Goal: Task Accomplishment & Management: Use online tool/utility

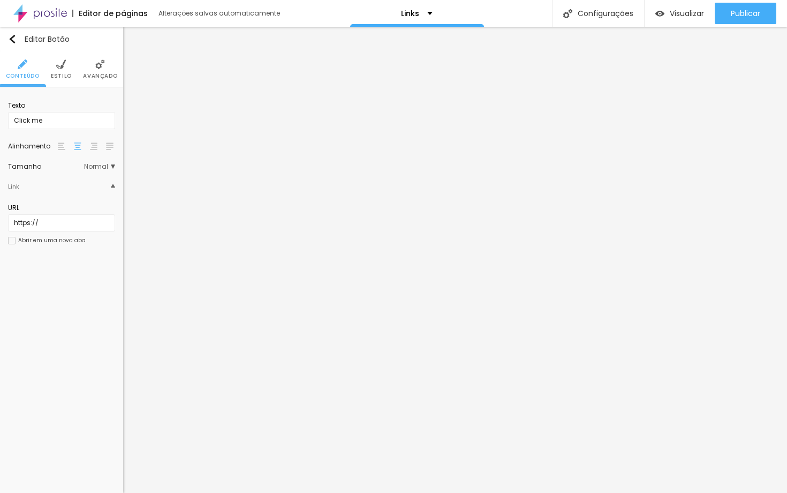
click at [65, 73] on span "Estilo" at bounding box center [61, 75] width 21 height 5
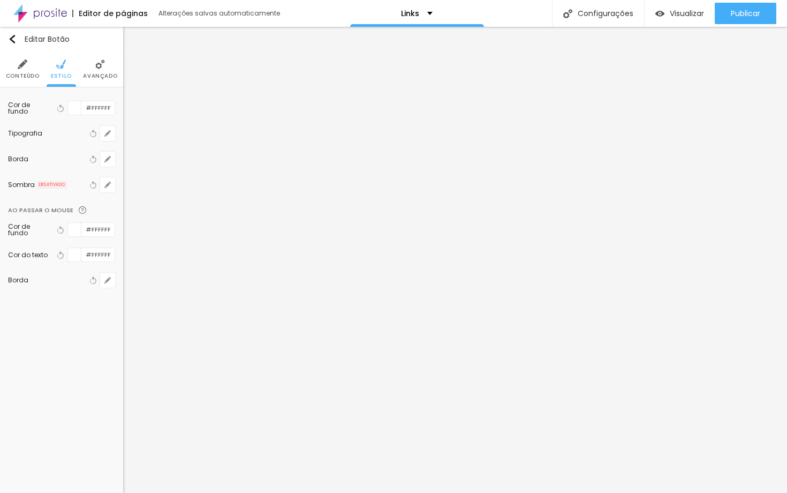
click at [36, 132] on div "Tipografia" at bounding box center [47, 133] width 79 height 6
click at [109, 132] on icon "button" at bounding box center [108, 133] width 4 height 4
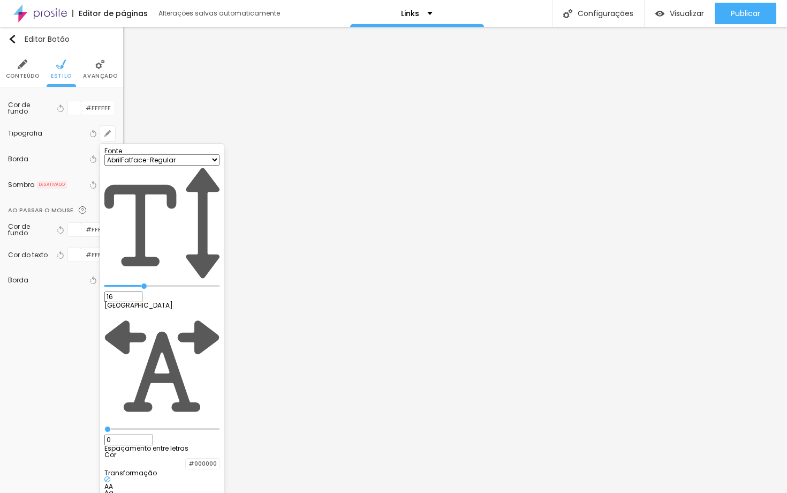
type input "0.1"
type input "0.3"
type input "0.6"
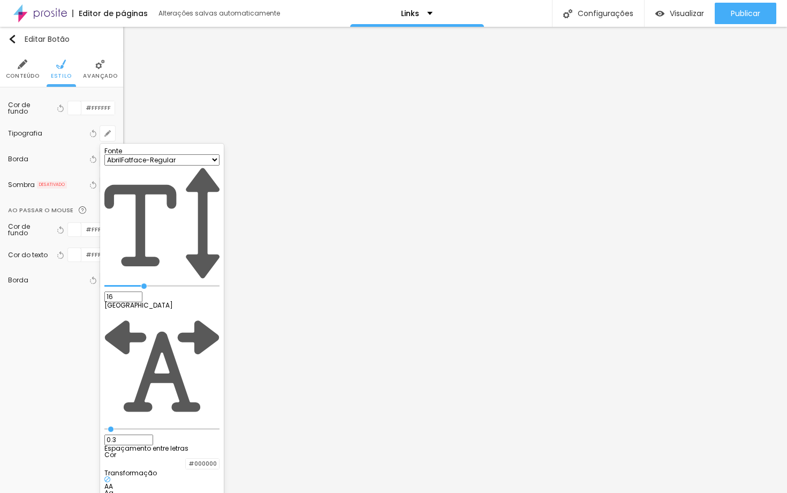
type input "0.6"
type input "0.8"
type input "0.9"
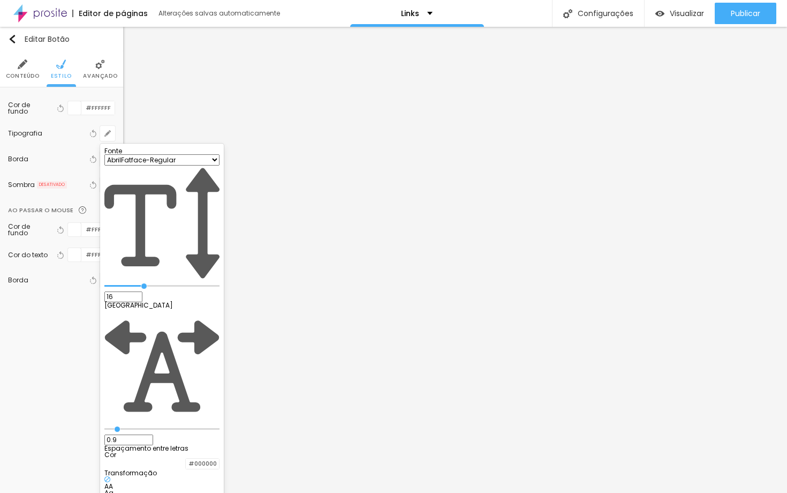
type input "1.1"
type input "1.3"
type input "1.4"
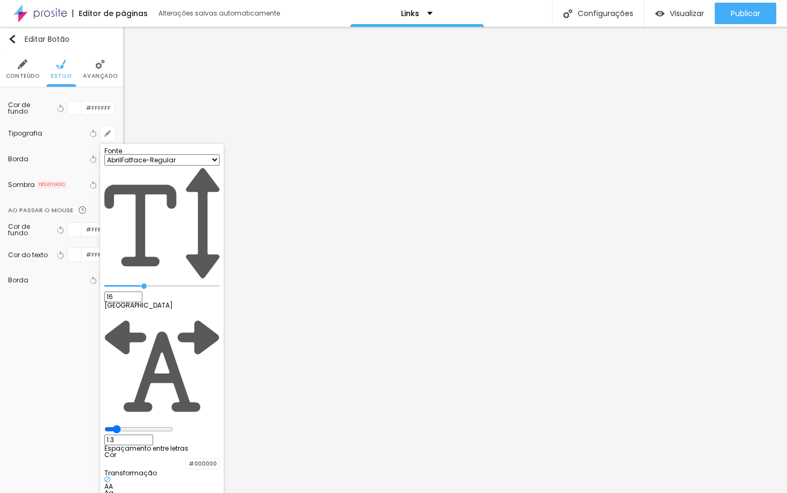
type input "1.4"
type input "1.5"
type input "1.6"
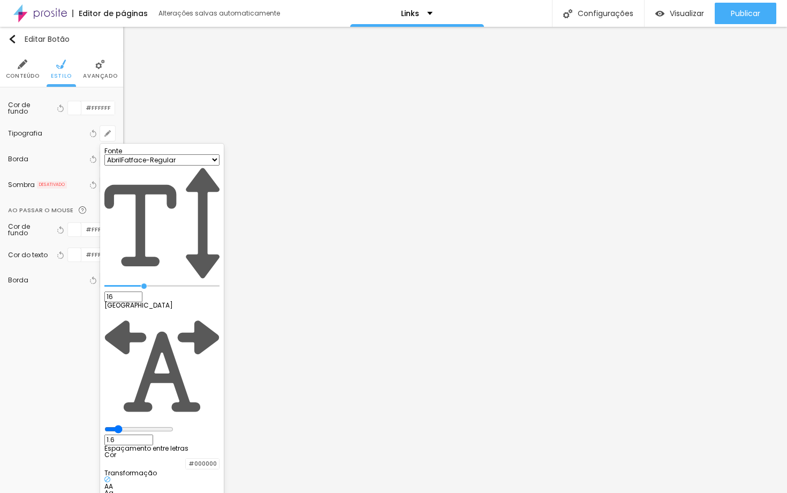
type input "1.8"
type input "1.9"
type input "2.2"
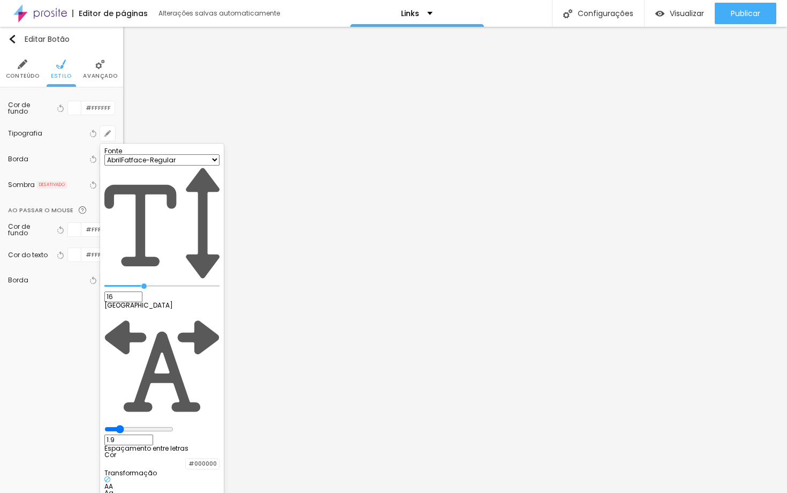
type input "2.2"
type input "2.3"
type input "2.4"
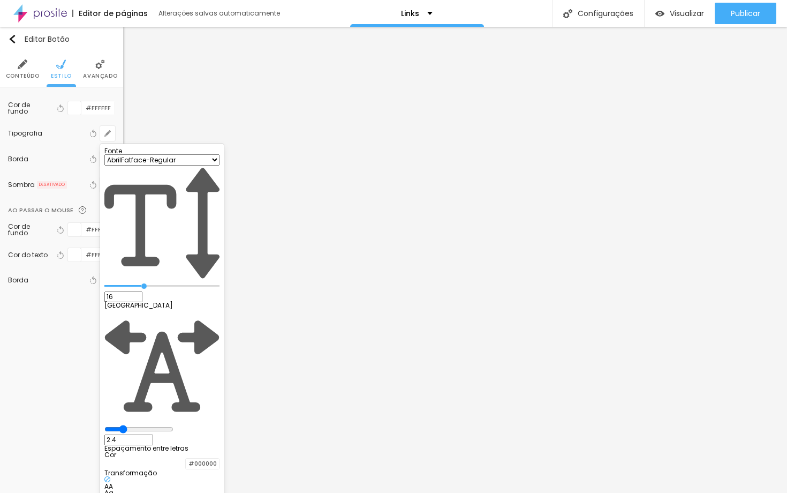
type input "2.5"
type input "2.6"
type input "2.8"
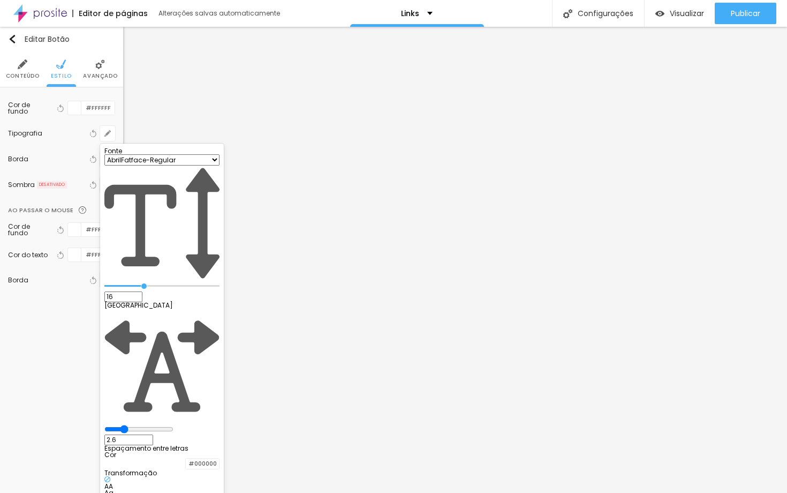
type input "2.8"
type input "3.2"
type input "3.3"
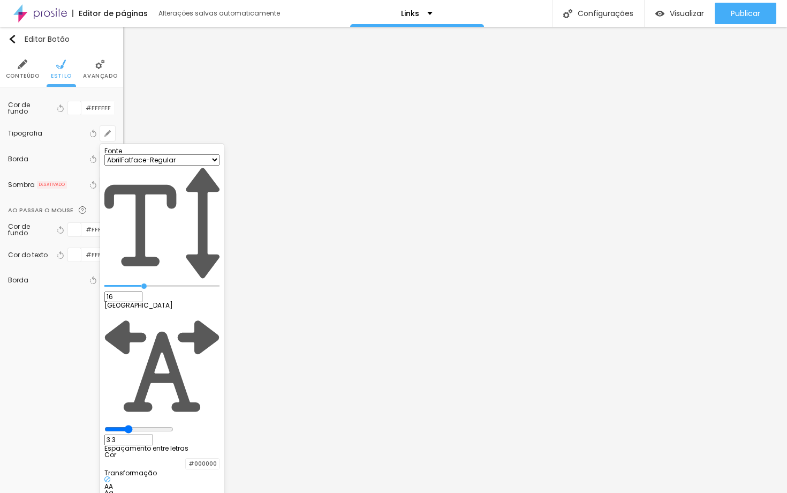
type input "3.5"
type input "3.7"
type input "3.9"
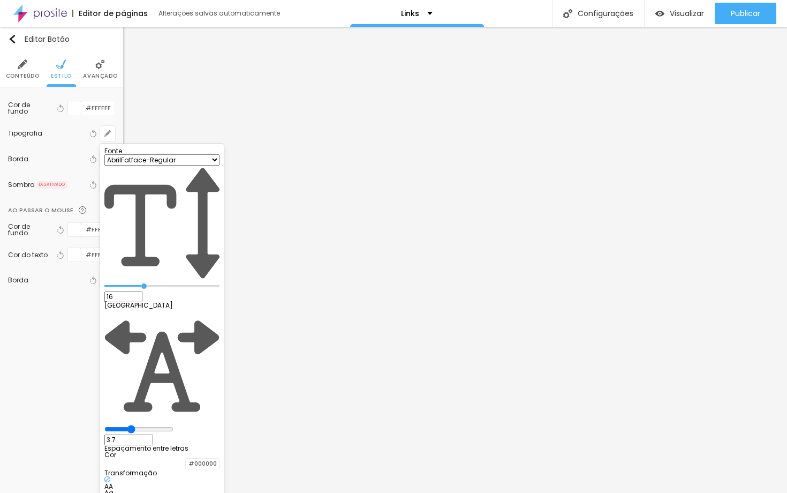
type input "3.9"
type input "4.2"
type input "4.3"
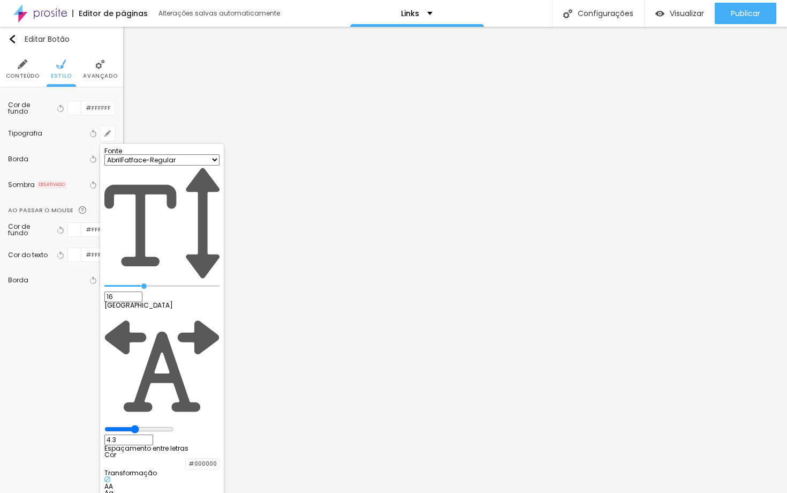
type input "4.5"
type input "4.9"
type input "5.4"
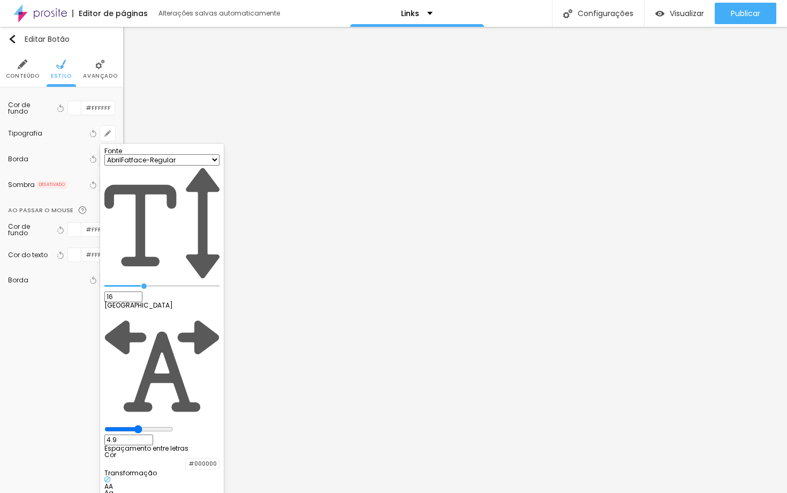
type input "5.4"
type input "5.7"
type input "5.9"
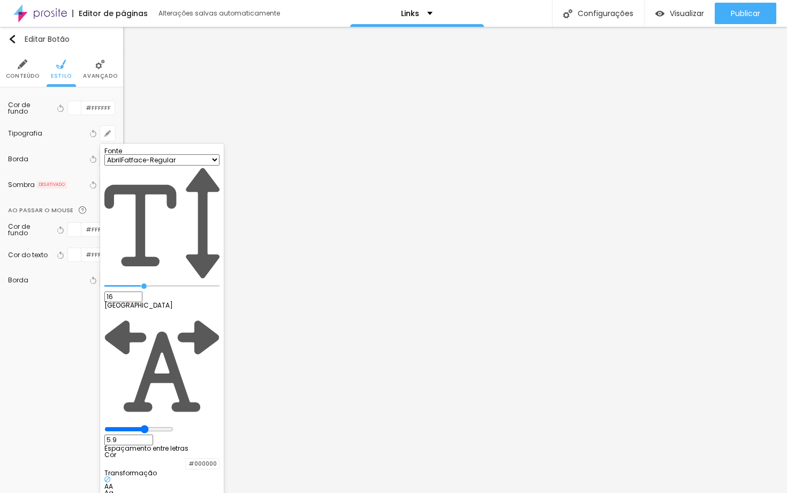
type input "6"
type input "6.2"
type input "6.4"
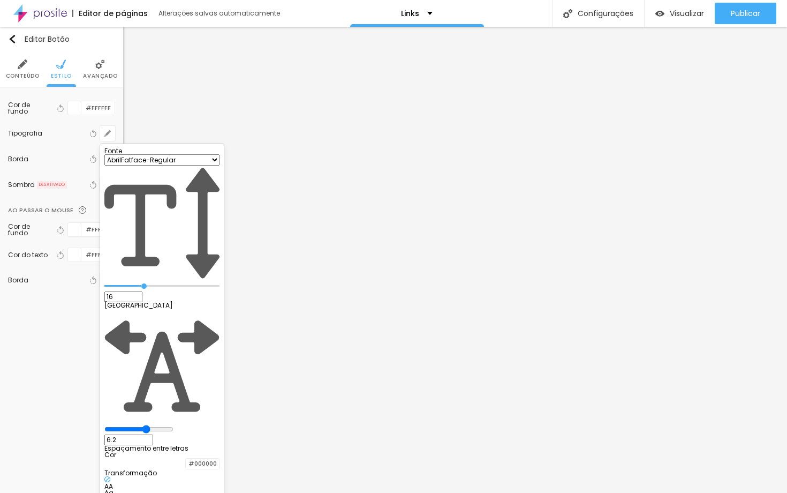
type input "6.4"
type input "6.8"
type input "7.1"
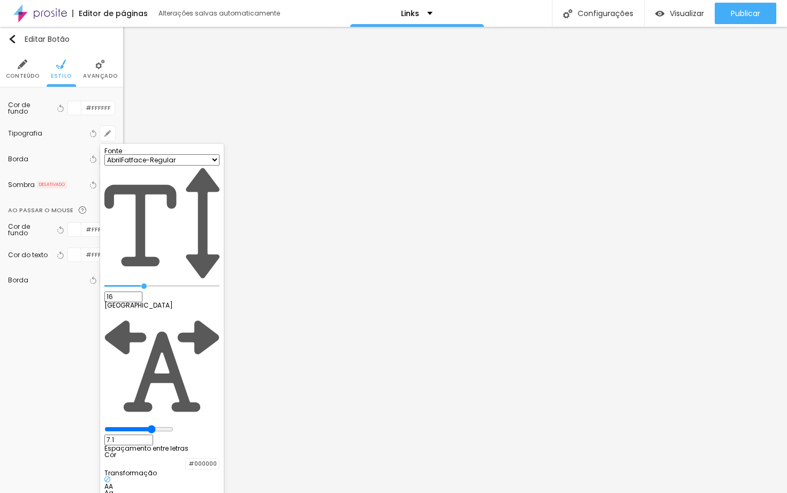
type input "7.2"
type input "7.5"
type input "7.8"
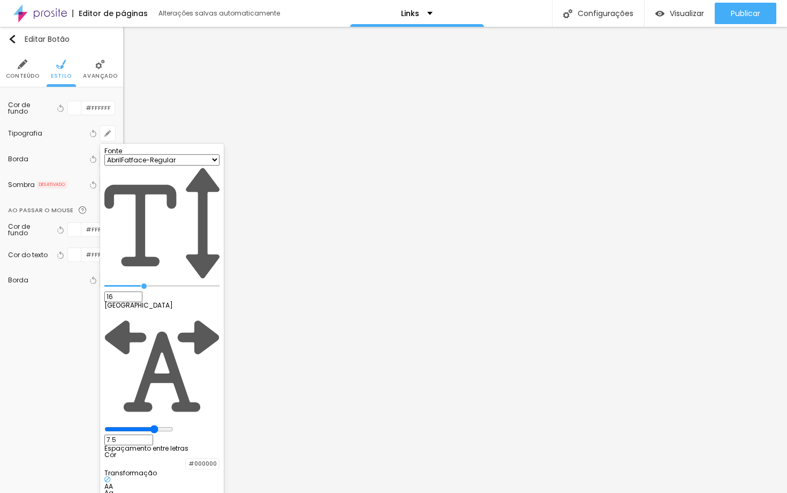
type input "7.8"
type input "8"
type input "8.1"
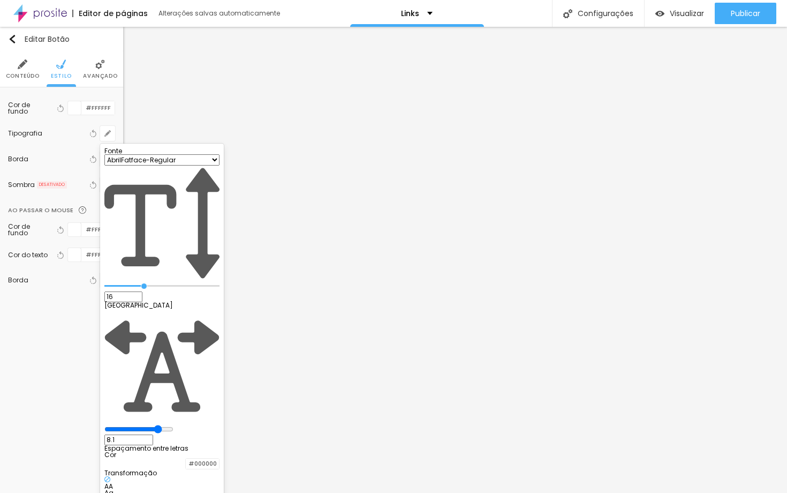
type input "8.3"
type input "8.5"
type input "8.6"
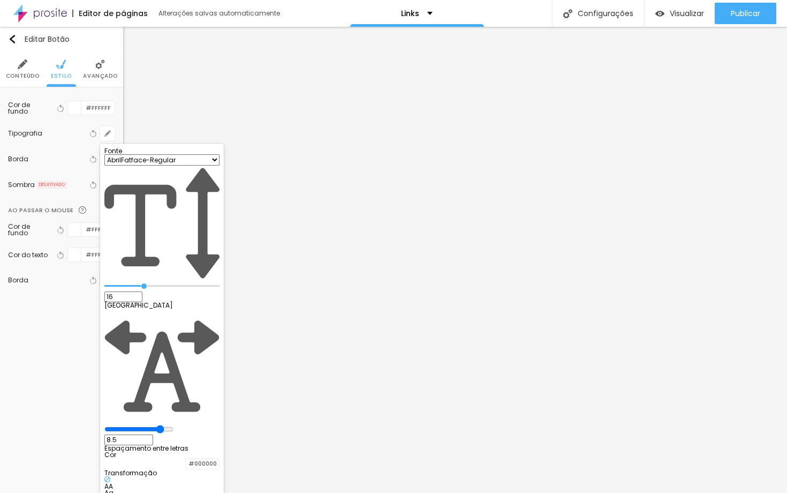
type input "8.6"
type input "8.8"
type input "9.1"
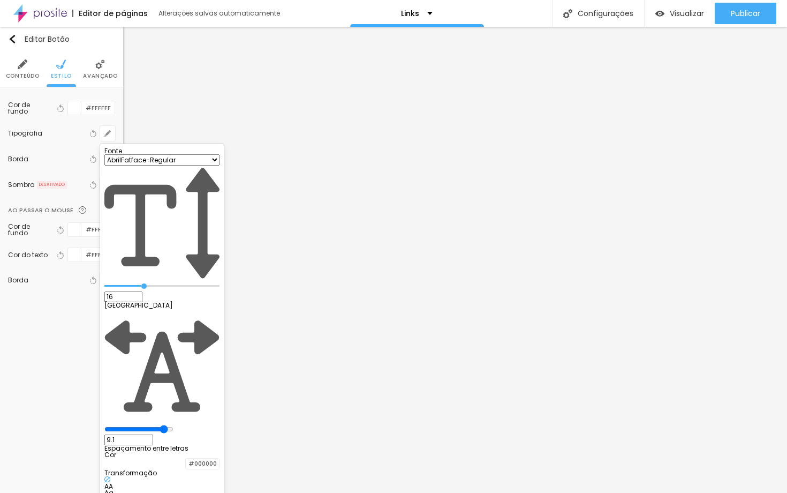
type input "9.5"
type input "9.6"
type input "9.7"
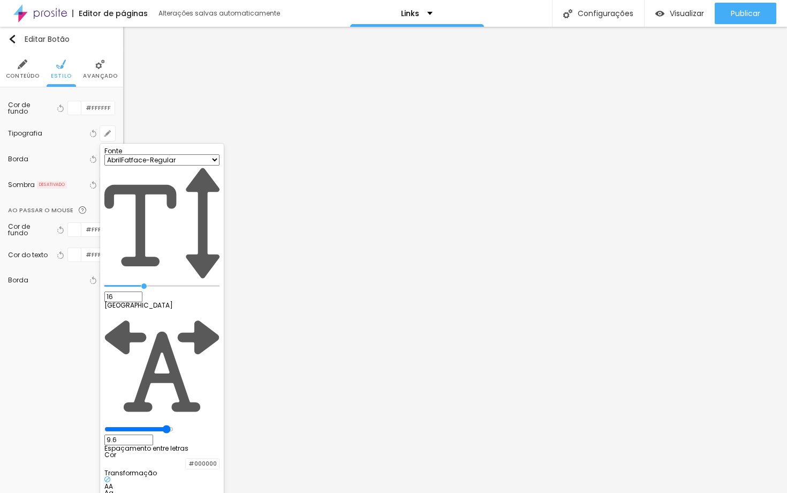
type input "9.7"
type input "10"
type input "9.7"
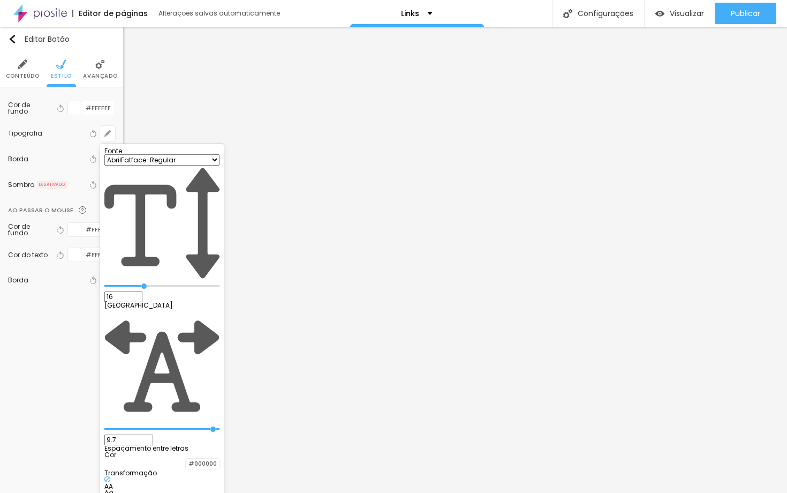
type input "8.8"
type input "7.7"
type input "6.7"
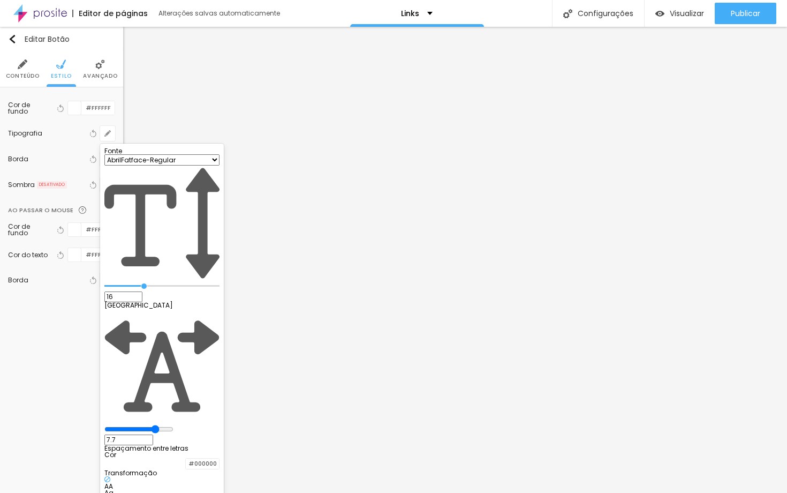
type input "6.7"
type input "4.8"
type input "4"
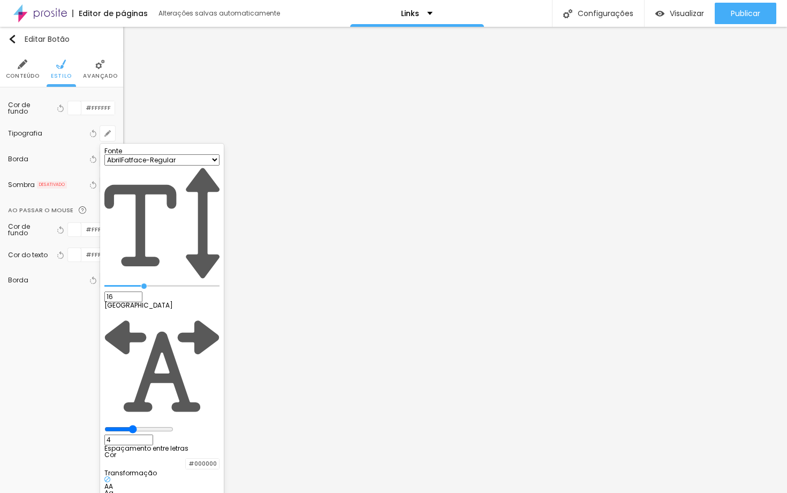
type input "3.3"
type input "2.7"
type input "2.3"
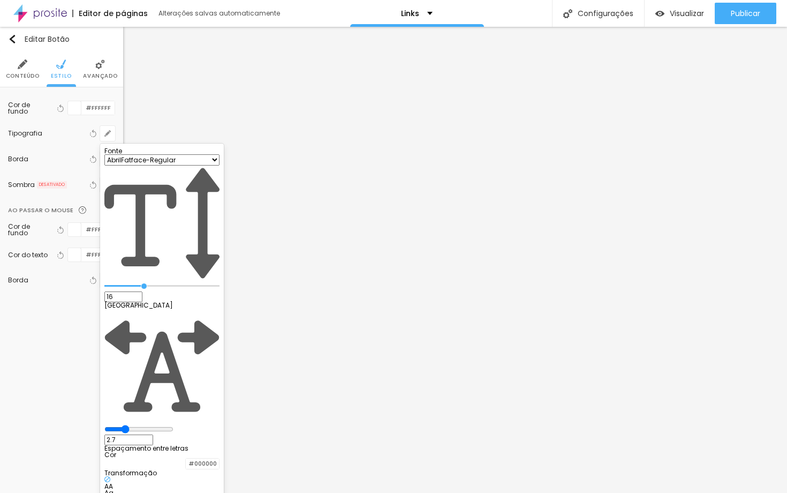
type input "2.3"
type input "1.9"
type input "1.6"
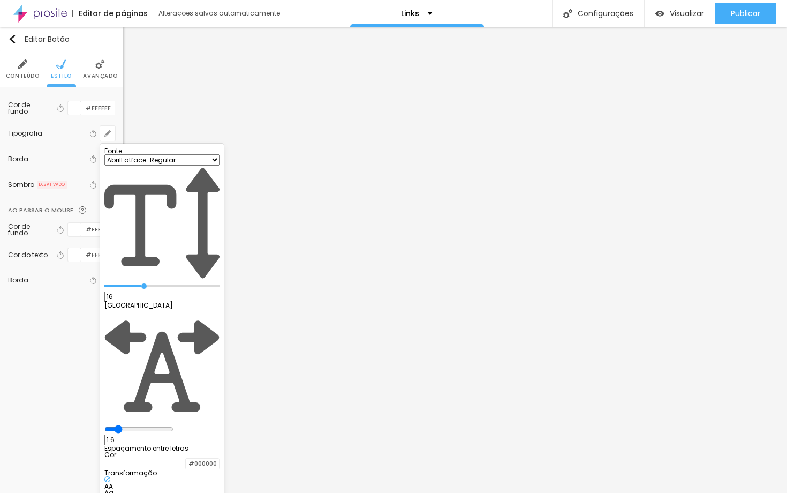
type input "1.4"
type input "1.3"
type input "1.1"
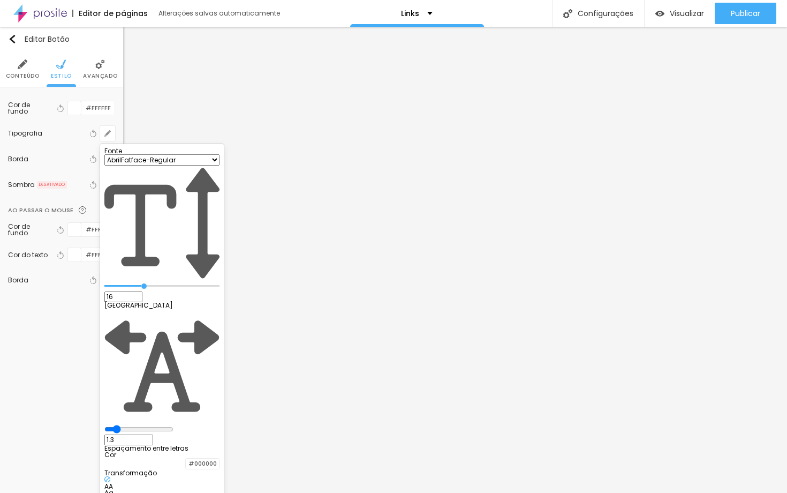
type input "1.1"
type input "0.8"
type input "0.6"
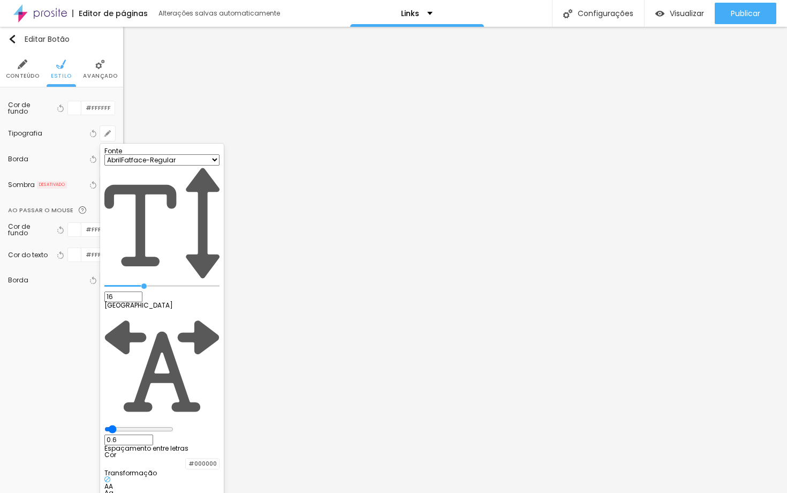
type input "0.3"
type input "0"
type input "0.9"
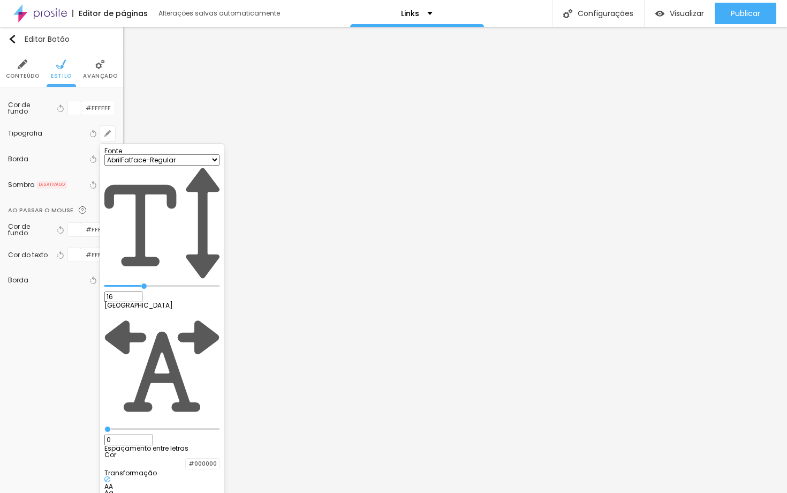
type input "0.9"
type input "1.8"
type input "2.7"
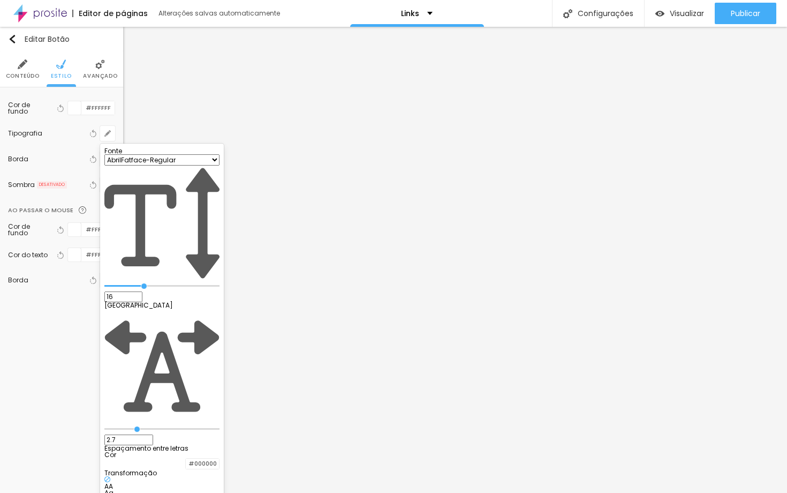
type input "3.6"
type input "4.5"
type input "5.4"
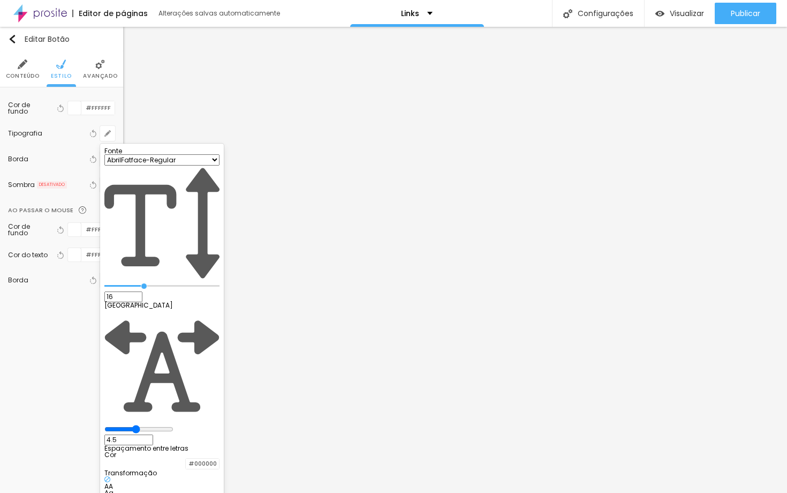
type input "5.4"
type input "6.3"
type input "7.1"
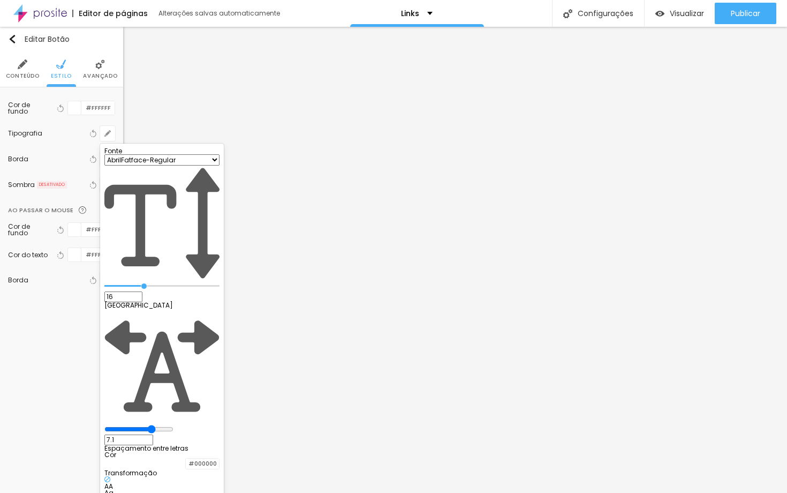
type input "7.9"
type input "8.6"
type input "9.3"
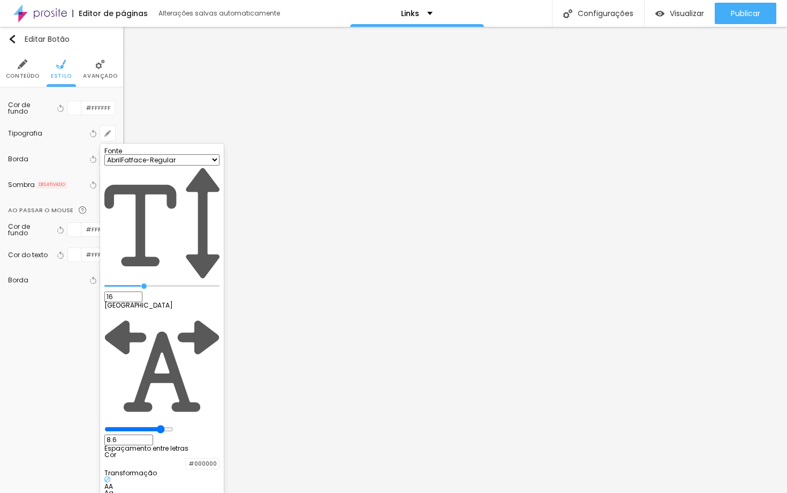
type input "9.3"
type input "9.9"
type input "10"
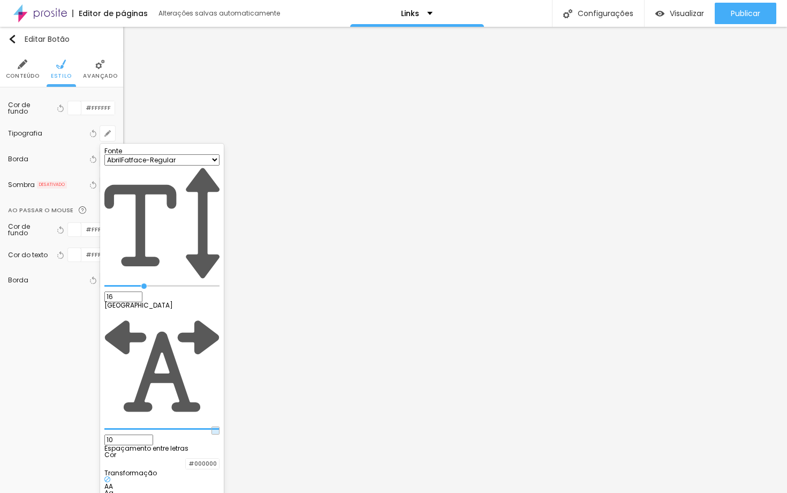
type input "9.1"
type input "8.1"
type input "7.1"
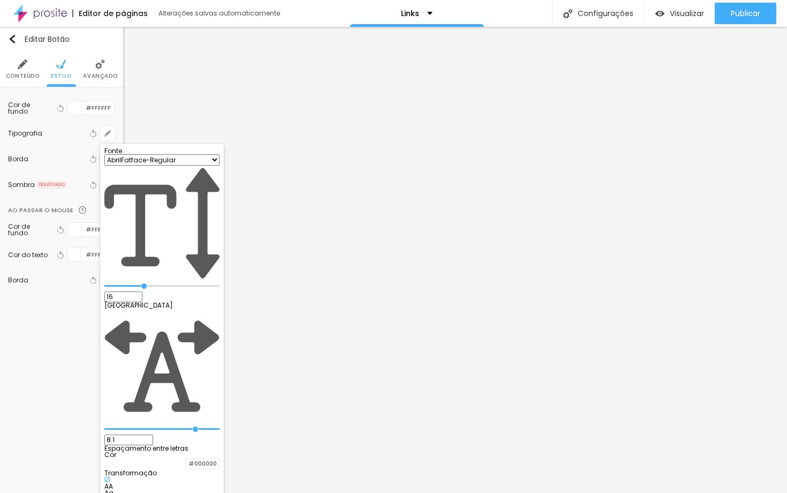
type input "7.1"
type input "6.1"
type input "5.4"
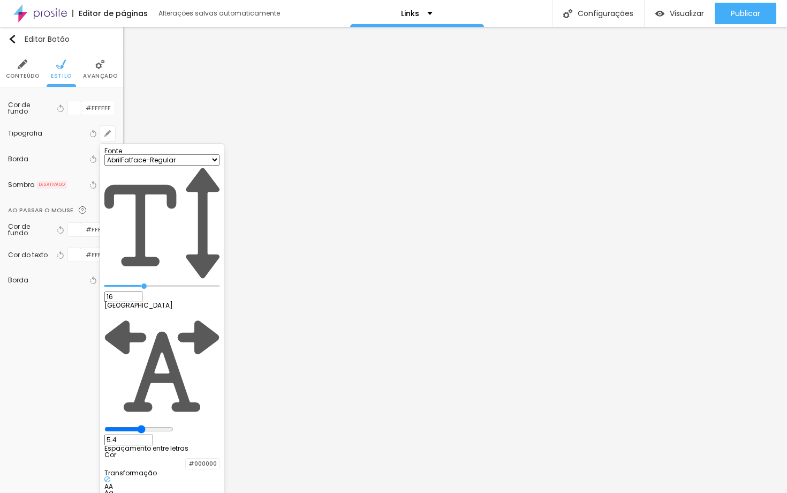
type input "5"
type input "4.6"
type input "4.3"
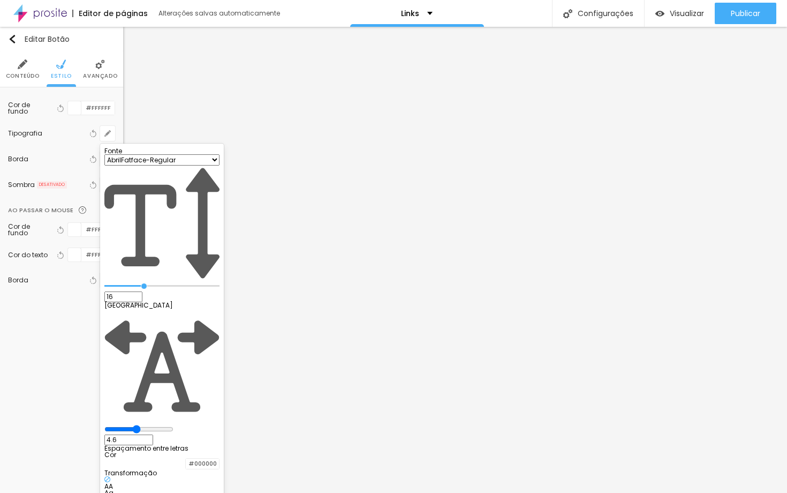
type input "4.3"
type input "4.1"
type input "3.9"
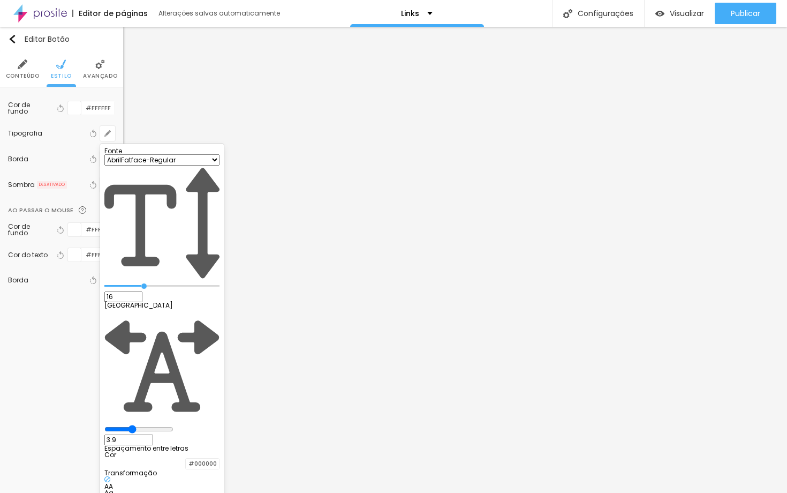
type input "3.7"
type input "3.4"
type input "3"
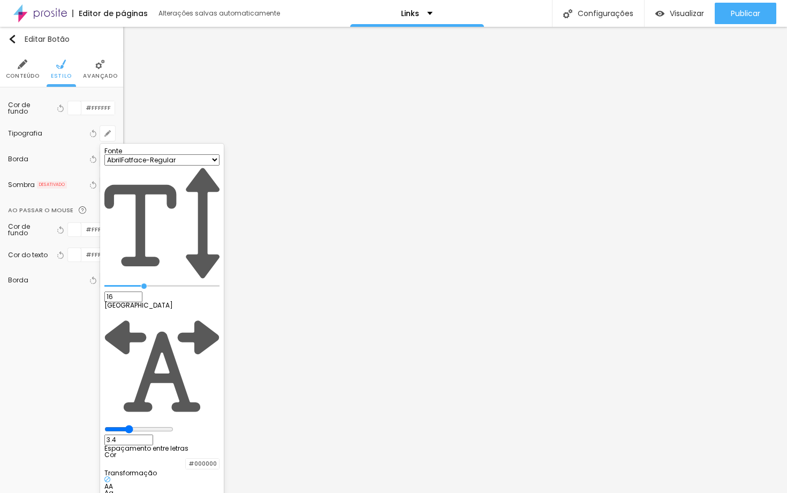
type input "3"
type input "2.8"
type input "2.5"
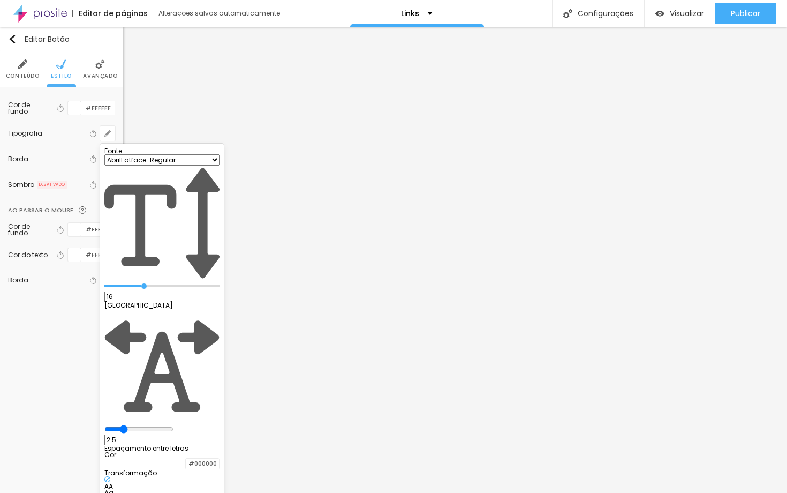
type input "2.1"
type input "1.8"
type input "1.5"
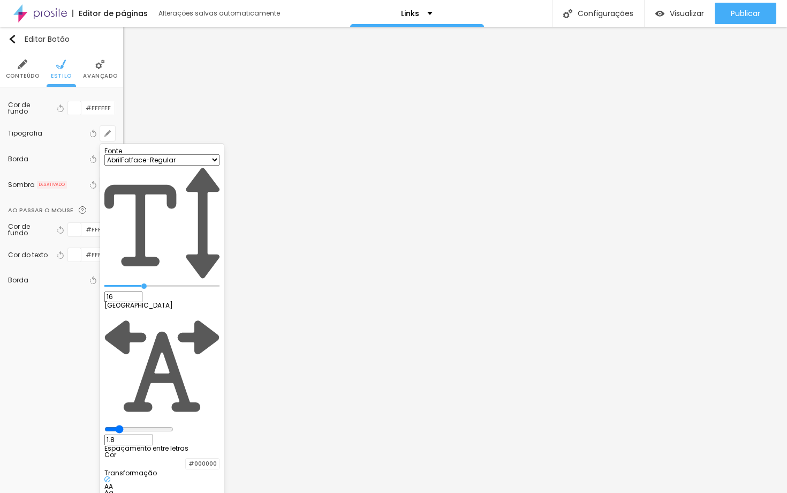
type input "1.5"
type input "1.3"
type input "1"
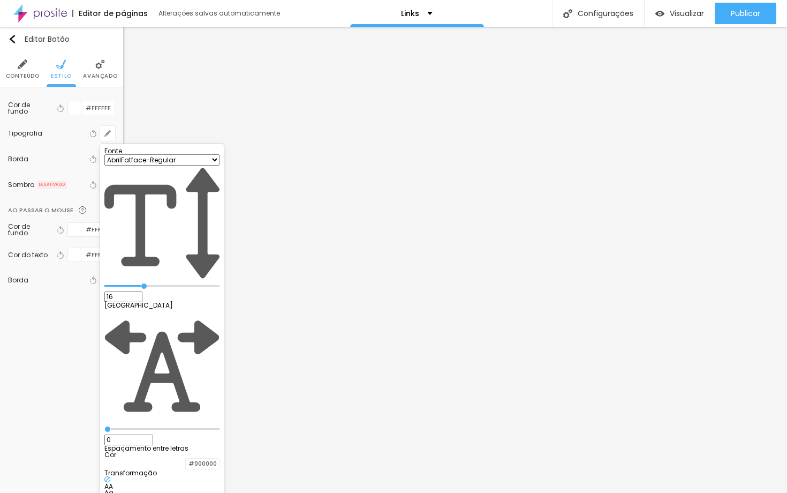
click at [133, 309] on div "0 Espaçamento entre letras" at bounding box center [161, 380] width 115 height 143
click at [303, 158] on div at bounding box center [393, 246] width 787 height 493
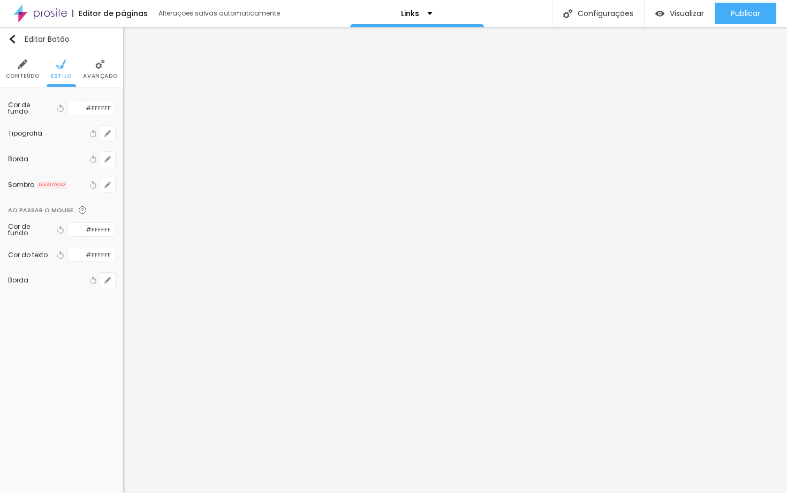
click at [95, 73] on span "Avançado" at bounding box center [100, 75] width 34 height 5
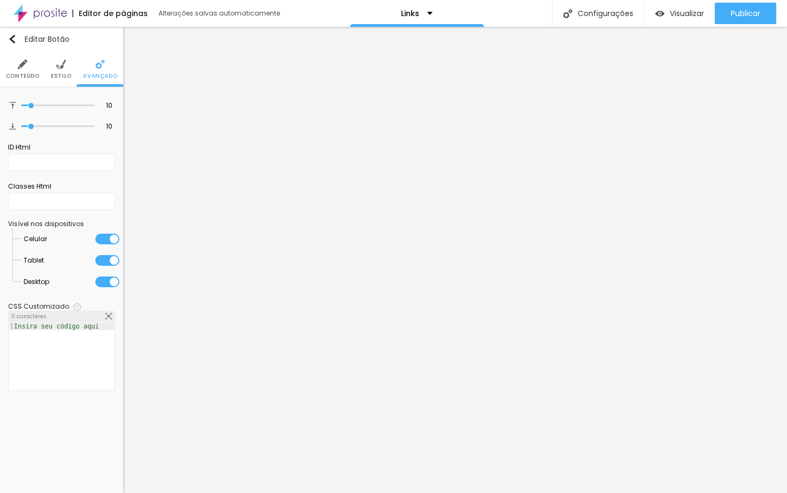
click at [30, 76] on span "Conteúdo" at bounding box center [23, 75] width 34 height 5
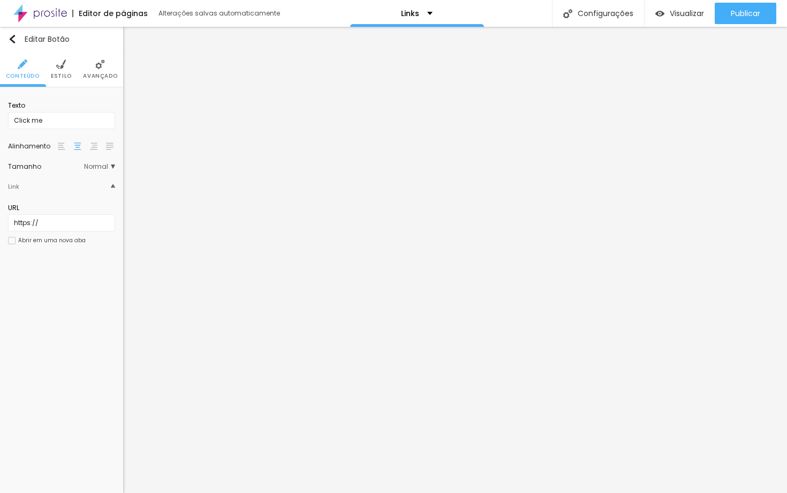
click at [113, 169] on span "Normal" at bounding box center [99, 166] width 31 height 6
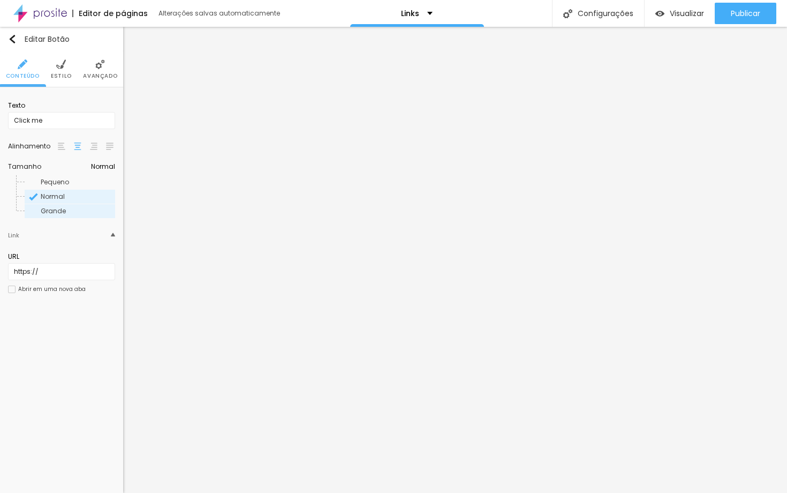
click at [65, 212] on span "Grande" at bounding box center [77, 211] width 73 height 6
click at [67, 197] on span "Normal" at bounding box center [77, 196] width 73 height 6
click at [71, 182] on span "Pequeno" at bounding box center [77, 182] width 73 height 6
click at [64, 198] on span "Normal" at bounding box center [53, 196] width 24 height 9
click at [58, 210] on span "Grande" at bounding box center [53, 210] width 25 height 9
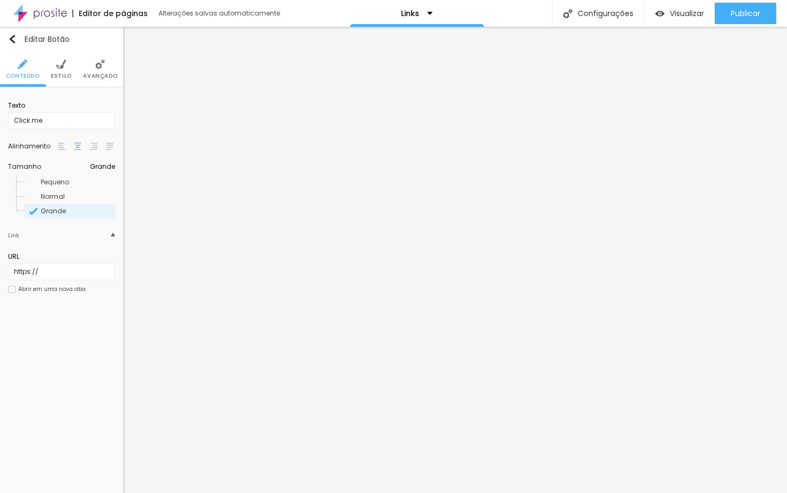
click at [63, 146] on img at bounding box center [61, 145] width 7 height 7
click at [77, 149] on img at bounding box center [77, 145] width 7 height 7
click at [65, 148] on div at bounding box center [61, 146] width 11 height 13
click at [112, 168] on span "Grande" at bounding box center [102, 166] width 25 height 6
click at [114, 188] on img at bounding box center [113, 186] width 4 height 4
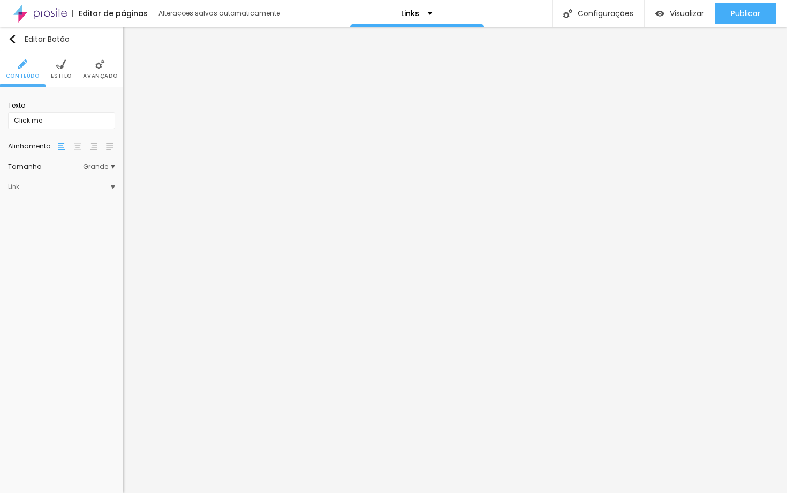
click at [114, 188] on img at bounding box center [113, 187] width 4 height 4
drag, startPoint x: 59, startPoint y: 124, endPoint x: 5, endPoint y: 118, distance: 55.0
click at [5, 118] on div "Texto Click me Alinhamento [GEOGRAPHIC_DATA] Link URL https:// Abrir em uma nov…" at bounding box center [61, 176] width 123 height 178
drag, startPoint x: 69, startPoint y: 121, endPoint x: 0, endPoint y: 112, distance: 69.0
click at [0, 112] on div "Texto Fale comigo Alinhamento [GEOGRAPHIC_DATA] Link URL https:// Abrir em uma …" at bounding box center [61, 176] width 123 height 178
